Goal: Use online tool/utility: Utilize a website feature to perform a specific function

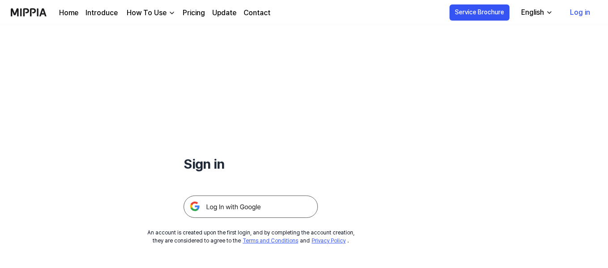
click at [584, 13] on link "Log in" at bounding box center [580, 12] width 34 height 25
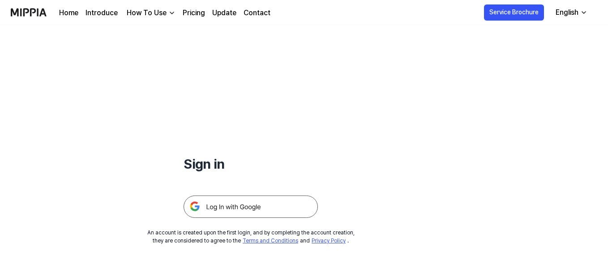
click at [237, 209] on img at bounding box center [250, 207] width 134 height 22
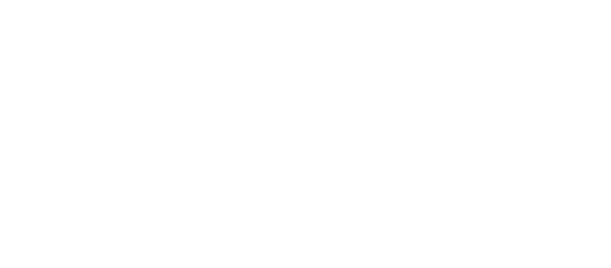
click at [237, 0] on html at bounding box center [305, 0] width 611 height 0
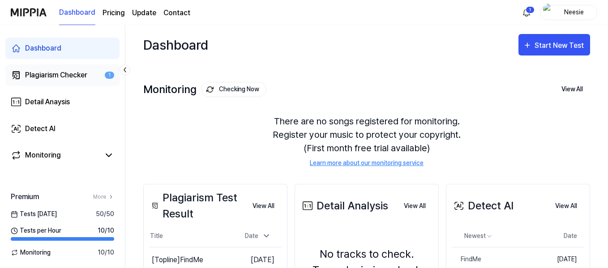
click at [89, 73] on link "Plagiarism Checker 1" at bounding box center [62, 74] width 114 height 21
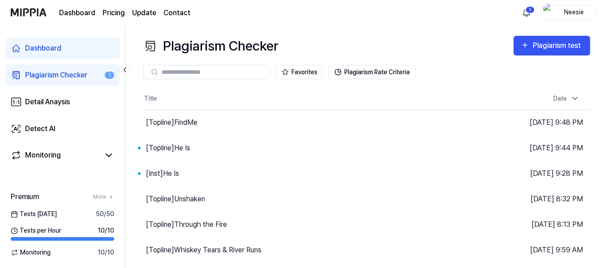
click at [89, 73] on link "Plagiarism Checker 1" at bounding box center [62, 74] width 114 height 21
click at [554, 44] on div "Plagiarism test" at bounding box center [558, 46] width 50 height 12
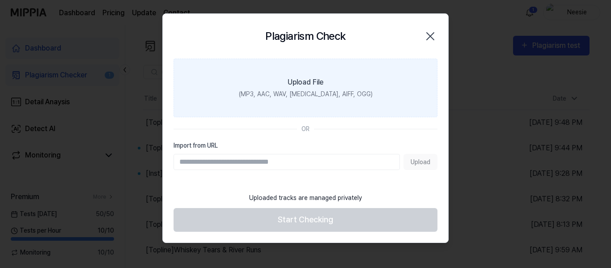
click at [298, 79] on div "Upload File" at bounding box center [306, 82] width 36 height 11
click at [0, 0] on input "Upload File (MP3, AAC, WAV, FLAC, AIFF, OGG)" at bounding box center [0, 0] width 0 height 0
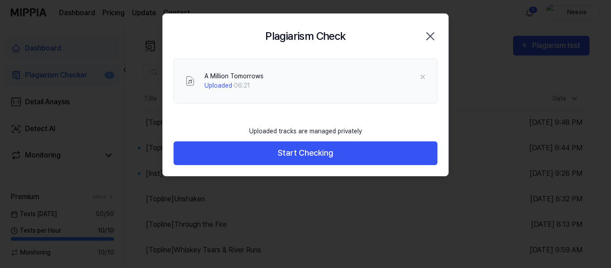
click at [244, 65] on div "A Million Tomorrows Uploaded · 06:21" at bounding box center [306, 81] width 264 height 45
click at [256, 84] on div "Uploaded · 06:21" at bounding box center [234, 85] width 59 height 9
click at [231, 82] on span "Uploaded" at bounding box center [219, 85] width 28 height 7
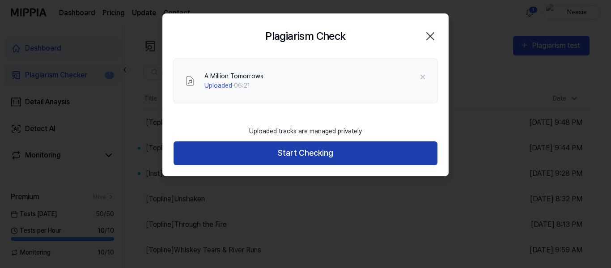
click at [293, 147] on button "Start Checking" at bounding box center [306, 153] width 264 height 24
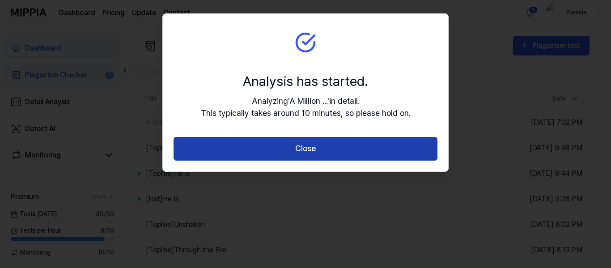
click at [315, 150] on button "Close" at bounding box center [306, 149] width 264 height 24
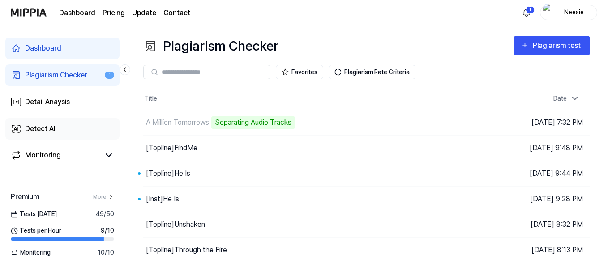
click at [52, 125] on div "Detect AI" at bounding box center [40, 129] width 30 height 11
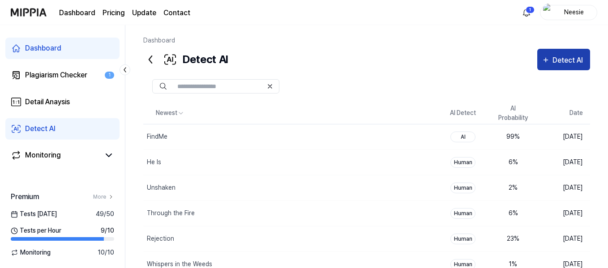
click at [562, 59] on div "Detect AI" at bounding box center [568, 61] width 33 height 12
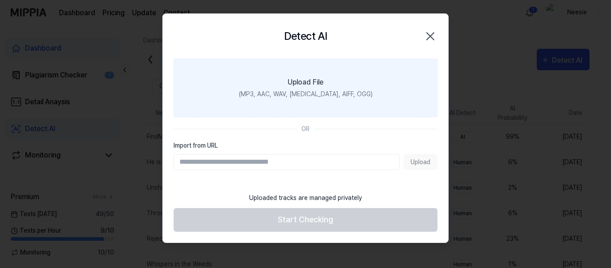
click at [309, 74] on label "Upload File (MP3, AAC, WAV, FLAC, AIFF, OGG)" at bounding box center [306, 88] width 264 height 59
click at [0, 0] on input "Upload File (MP3, AAC, WAV, FLAC, AIFF, OGG)" at bounding box center [0, 0] width 0 height 0
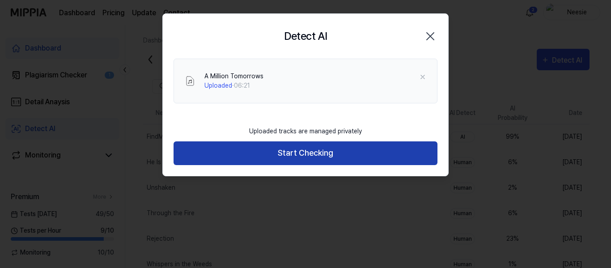
click at [293, 152] on button "Start Checking" at bounding box center [306, 153] width 264 height 24
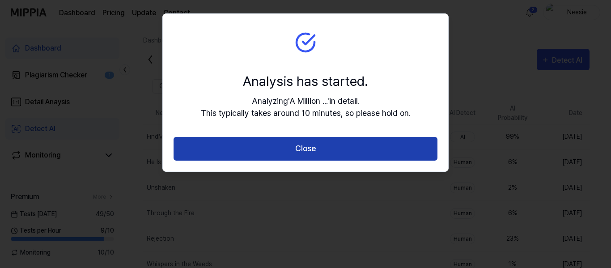
click at [301, 146] on button "Close" at bounding box center [306, 149] width 264 height 24
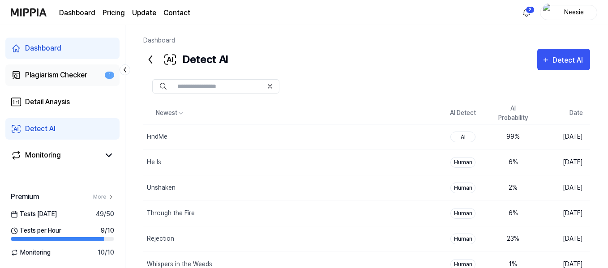
click at [71, 73] on div "Plagiarism Checker" at bounding box center [56, 75] width 62 height 11
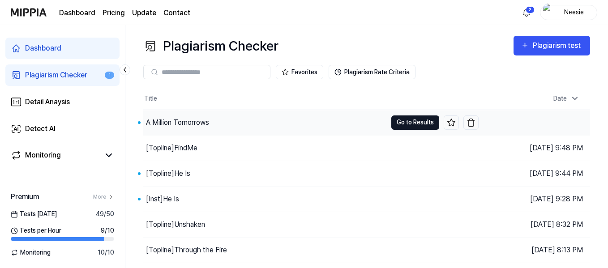
click at [407, 119] on button "Go to Results" at bounding box center [415, 122] width 48 height 14
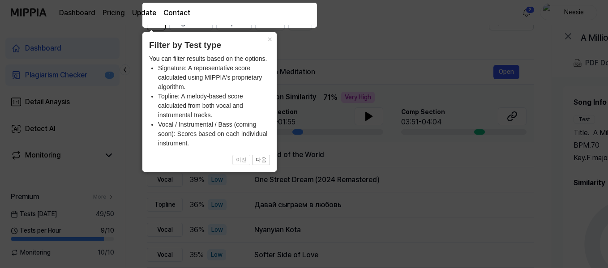
scroll to position [90, 0]
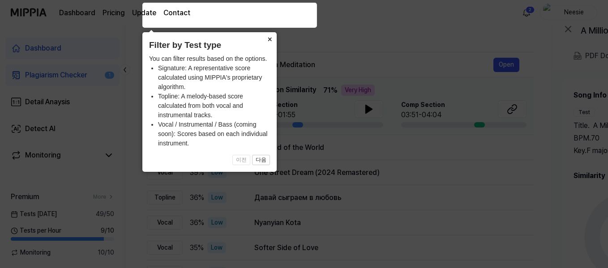
click at [269, 39] on button "×" at bounding box center [269, 38] width 14 height 13
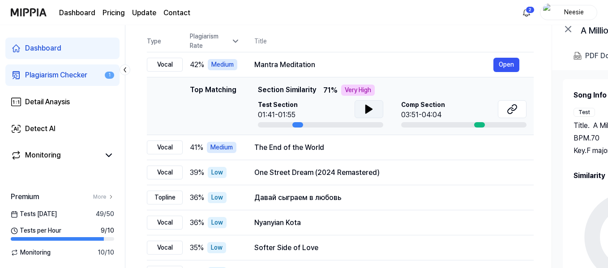
click at [367, 109] on icon at bounding box center [369, 109] width 6 height 8
click at [516, 63] on button "Open" at bounding box center [506, 65] width 26 height 14
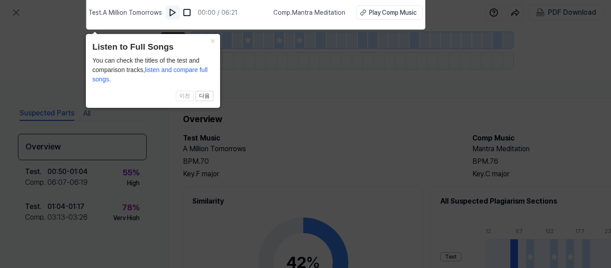
click at [174, 9] on img at bounding box center [172, 12] width 9 height 9
click at [384, 150] on icon at bounding box center [305, 132] width 611 height 273
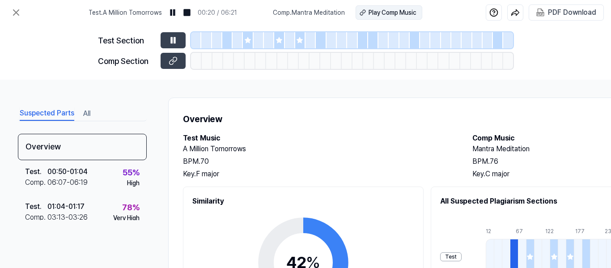
click at [394, 11] on div "Play Comp Music" at bounding box center [393, 12] width 48 height 9
click at [175, 13] on img at bounding box center [172, 12] width 9 height 9
click at [171, 55] on div "Test Section Comp Section" at bounding box center [305, 52] width 415 height 55
click at [171, 55] on button at bounding box center [173, 61] width 25 height 16
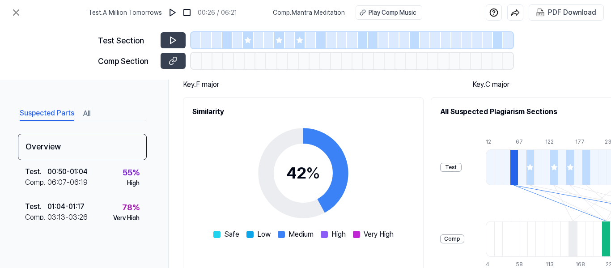
scroll to position [45, 0]
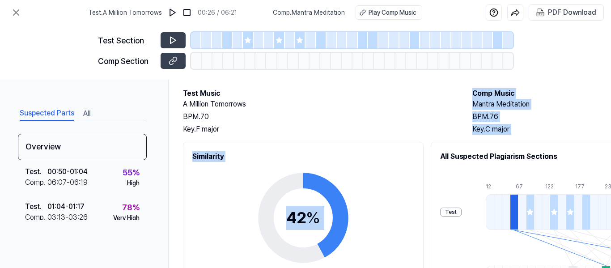
drag, startPoint x: 445, startPoint y: 159, endPoint x: 408, endPoint y: 132, distance: 46.1
click at [408, 132] on div "Overview Test Music A Million Tomorrows BPM. 70 Key. F major Comp Music Mantra …" at bounding box center [463, 233] width 591 height 361
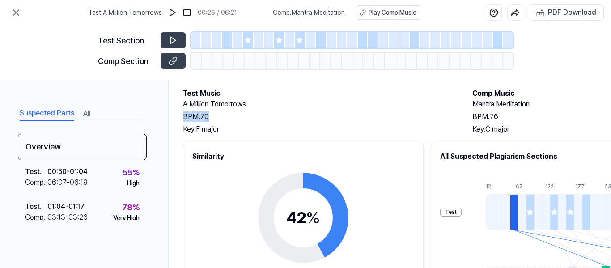
drag, startPoint x: 395, startPoint y: 113, endPoint x: 336, endPoint y: 99, distance: 60.1
click at [336, 99] on div "A Million Tomorrows BPM. 70 Key. F major" at bounding box center [319, 117] width 272 height 36
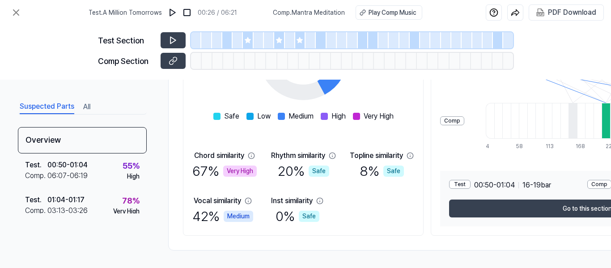
scroll to position [212, 0]
click at [343, 142] on div "42 % Safe Low Medium High Very High Chord similarity 67 % Very High Rhythm simi…" at bounding box center [303, 112] width 222 height 227
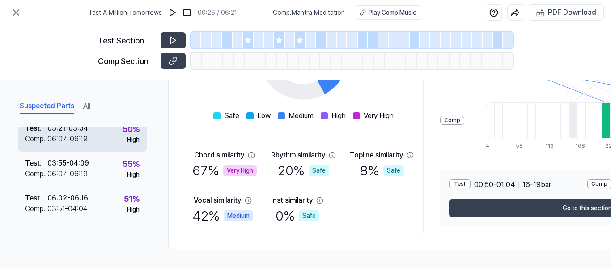
scroll to position [258, 0]
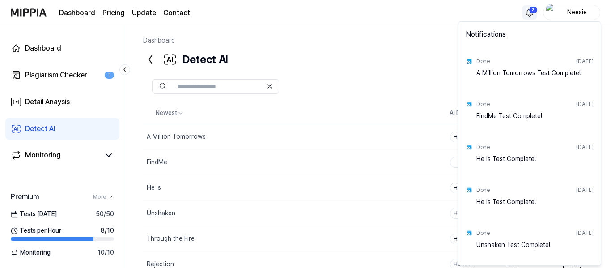
click at [528, 14] on html "Dashboard Pricing Update Contact 2 Neesie Dashboard Plagiarism Checker 1 Detail…" at bounding box center [305, 134] width 611 height 268
click at [398, 50] on html "Dashboard Pricing Update Contact Neesie Dashboard Plagiarism Checker 1 Detail A…" at bounding box center [305, 134] width 611 height 268
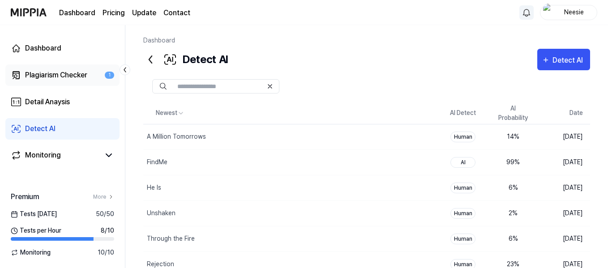
click at [52, 73] on div "Plagiarism Checker" at bounding box center [56, 75] width 62 height 11
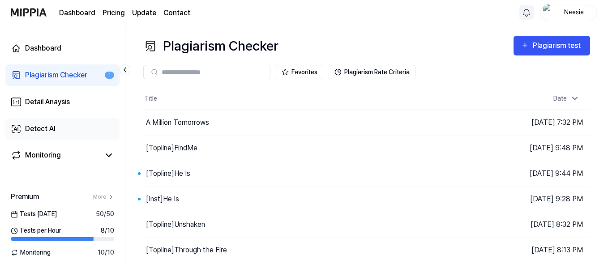
click at [58, 129] on link "Detect AI" at bounding box center [62, 128] width 114 height 21
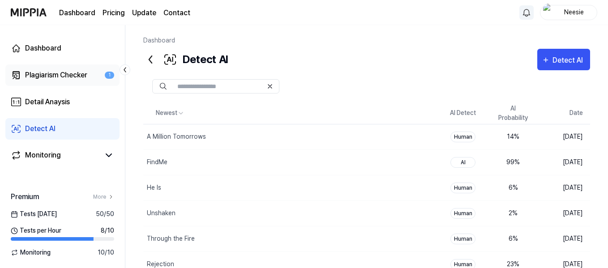
click at [52, 76] on div "Plagiarism Checker" at bounding box center [56, 75] width 62 height 11
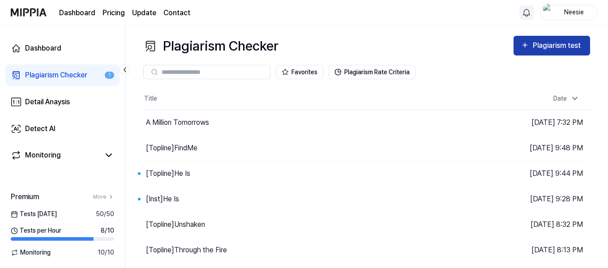
click at [551, 45] on div "Plagiarism test" at bounding box center [558, 46] width 50 height 12
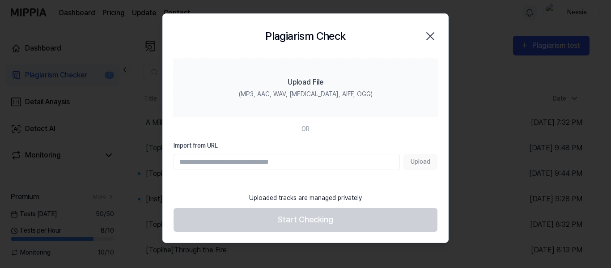
click at [431, 35] on icon "button" at bounding box center [430, 36] width 7 height 7
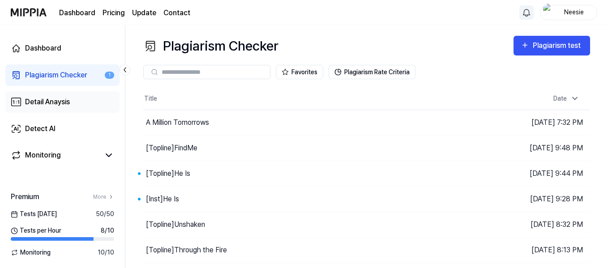
click at [57, 100] on div "Detail Anaysis" at bounding box center [47, 102] width 45 height 11
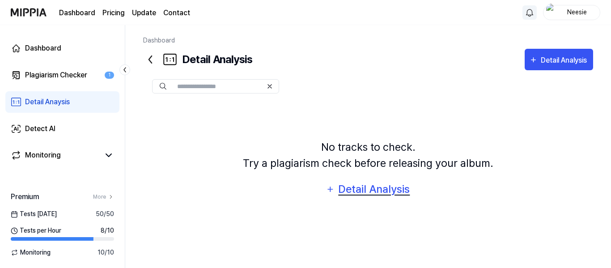
click at [366, 190] on div "Detail Analysis" at bounding box center [374, 189] width 73 height 17
